Goal: Find specific page/section: Find specific page/section

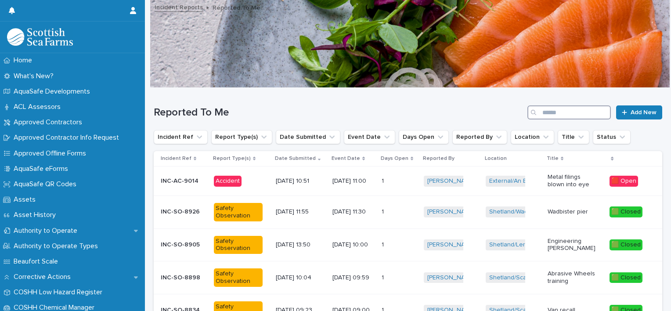
click at [552, 113] on input "Search" at bounding box center [568, 112] width 83 height 14
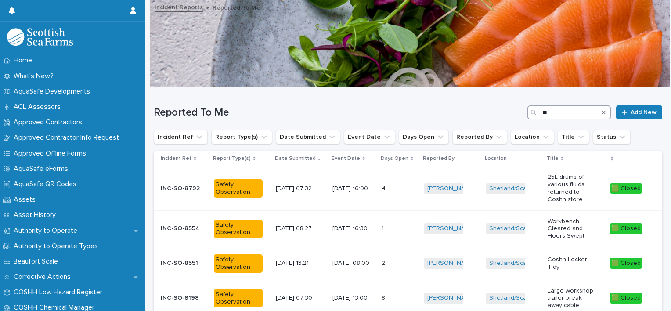
type input "*"
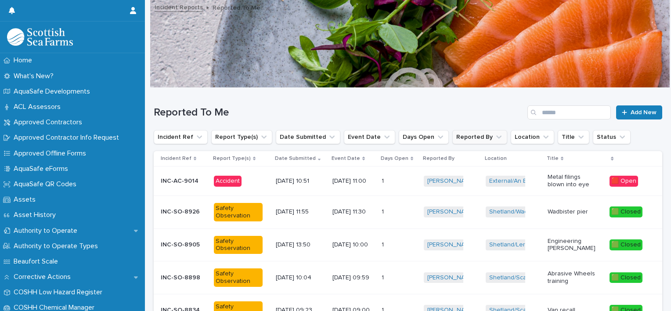
click at [494, 137] on icon "Reported By" at bounding box center [498, 137] width 9 height 9
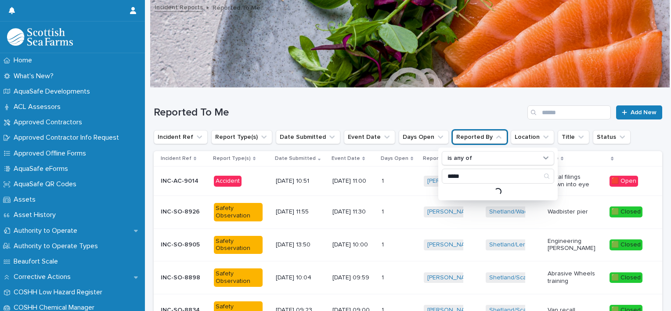
type input "*****"
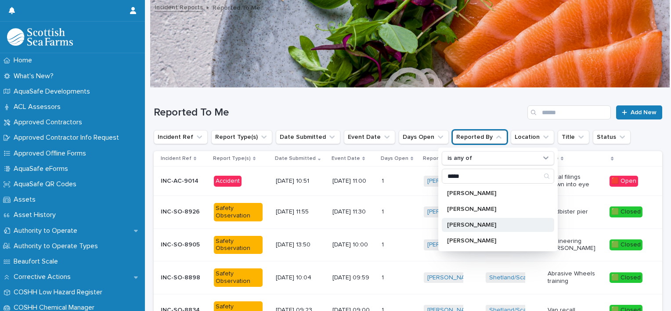
click at [471, 226] on p "[PERSON_NAME]" at bounding box center [493, 225] width 93 height 6
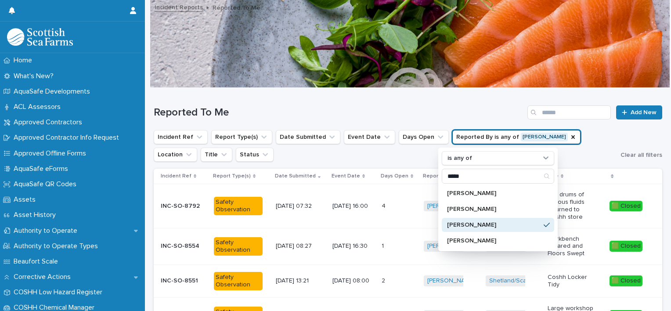
click at [493, 108] on h1 "Reported To Me" at bounding box center [339, 112] width 370 height 13
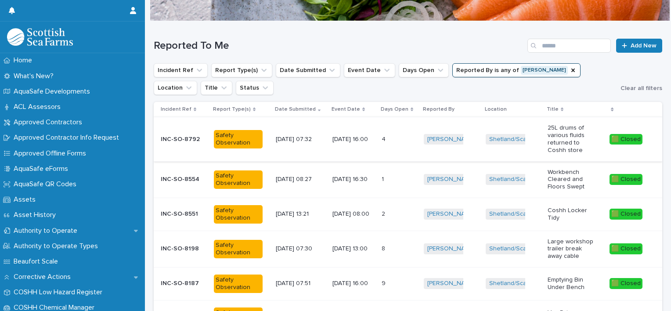
scroll to position [88, 0]
